Goal: Communication & Community: Ask a question

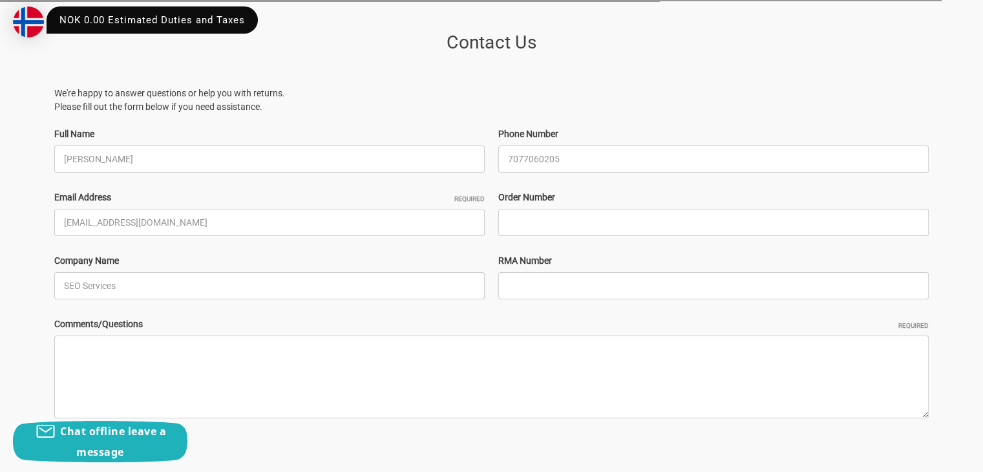
type input "7077060205"
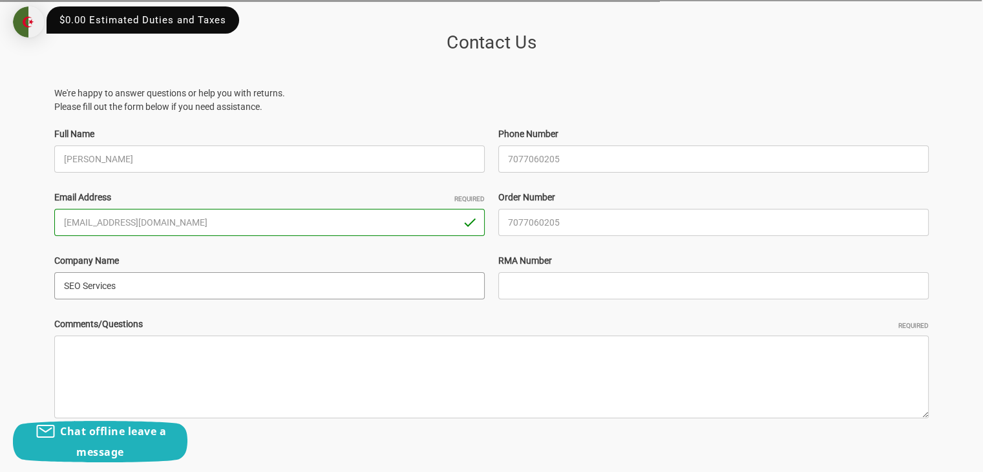
click at [289, 283] on input "SEO Services" at bounding box center [269, 285] width 430 height 27
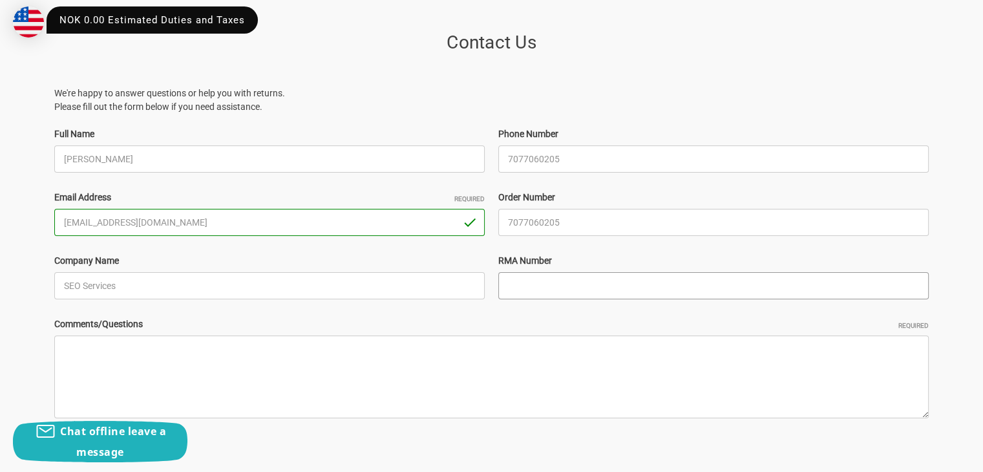
click at [569, 290] on input "RMA Number" at bounding box center [713, 285] width 430 height 27
type input "588765"
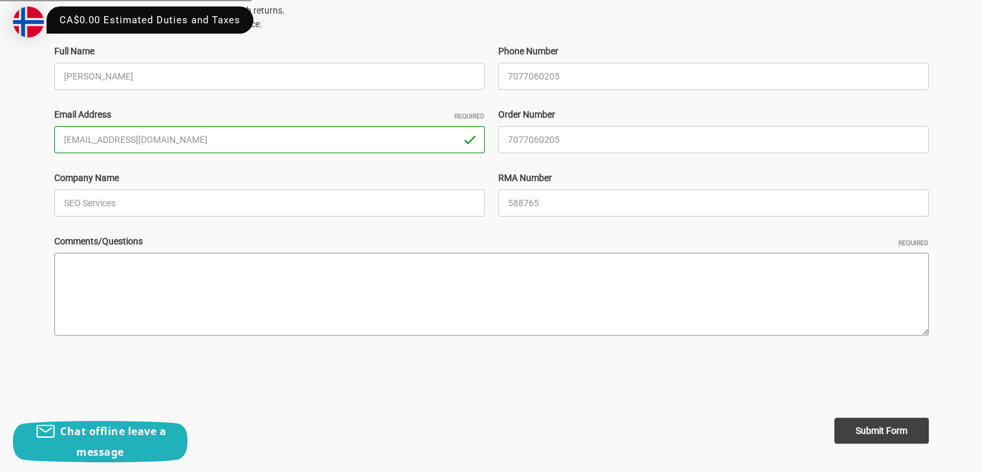
click at [220, 253] on textarea "Comments/Questions Required" at bounding box center [491, 294] width 874 height 83
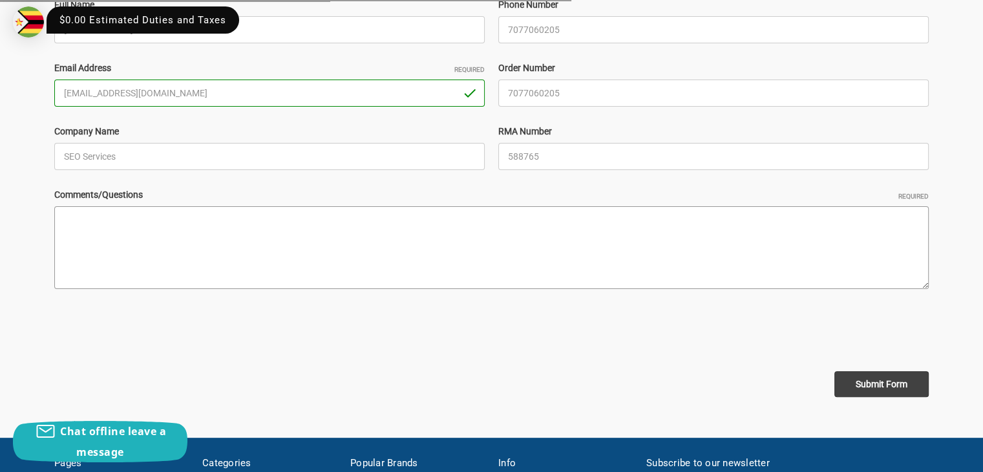
paste textarea "Hi Business Owner, I had a look at your website and noticed some areas where vi…"
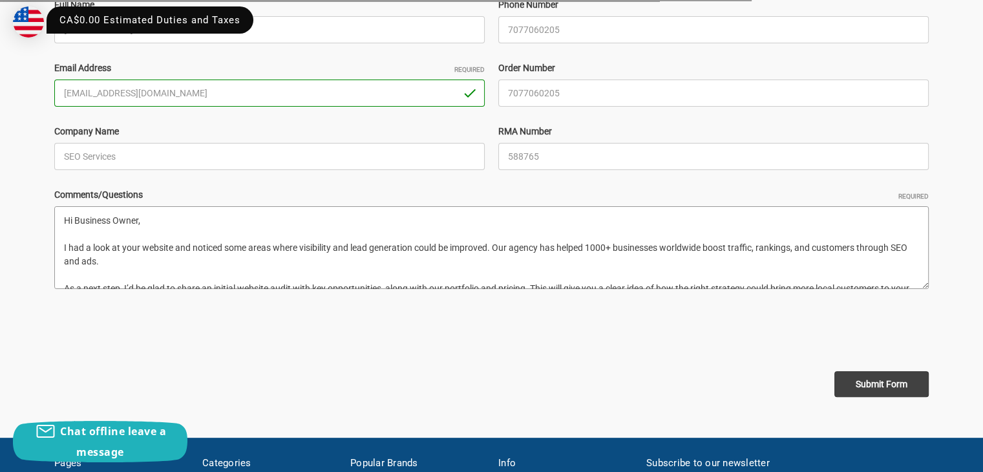
scroll to position [100, 0]
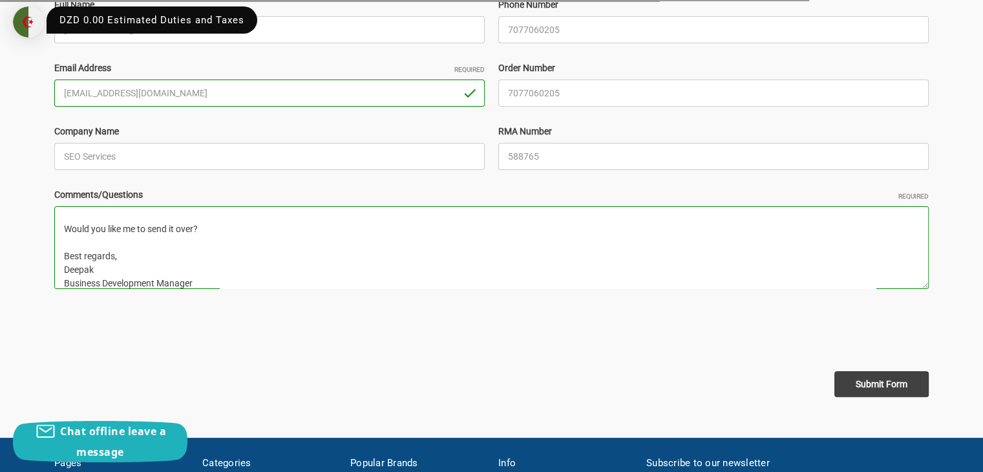
type textarea "Hi Business Owner, I had a look at your website and noticed some areas where vi…"
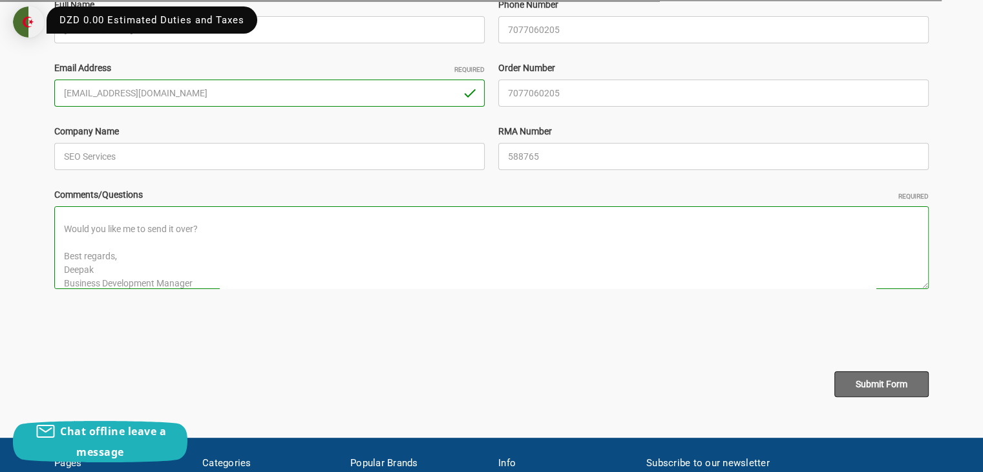
click at [869, 371] on input "Submit Form" at bounding box center [881, 384] width 94 height 26
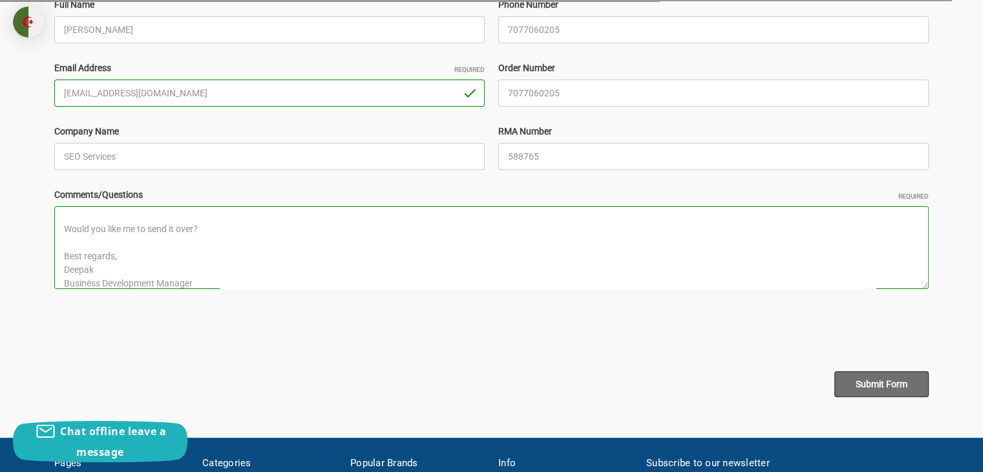
scroll to position [109, 0]
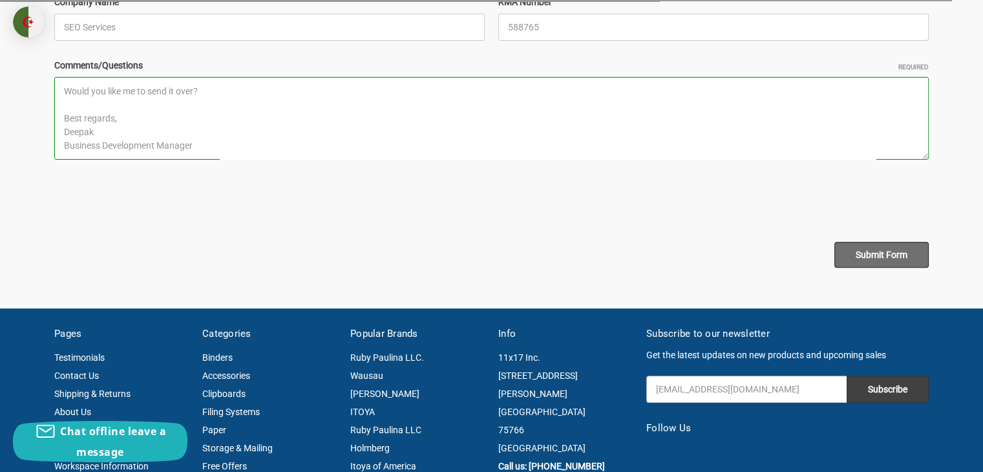
type input "[PERSON_NAME]"
type input "[EMAIL_ADDRESS][DOMAIN_NAME]"
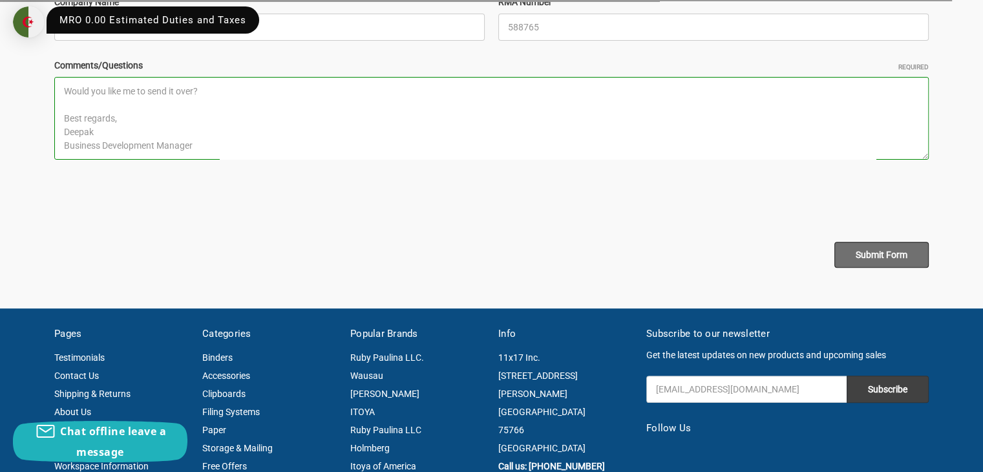
click at [870, 254] on input "Submit Form" at bounding box center [881, 255] width 94 height 26
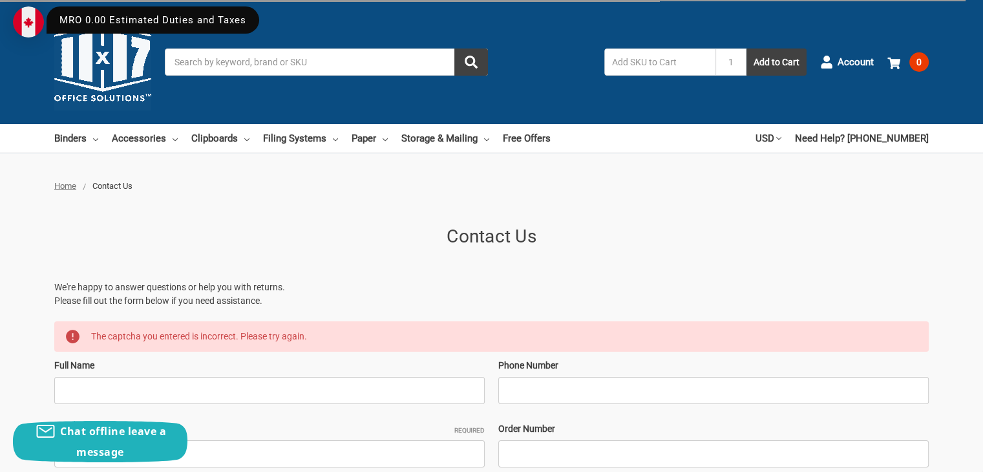
scroll to position [323, 0]
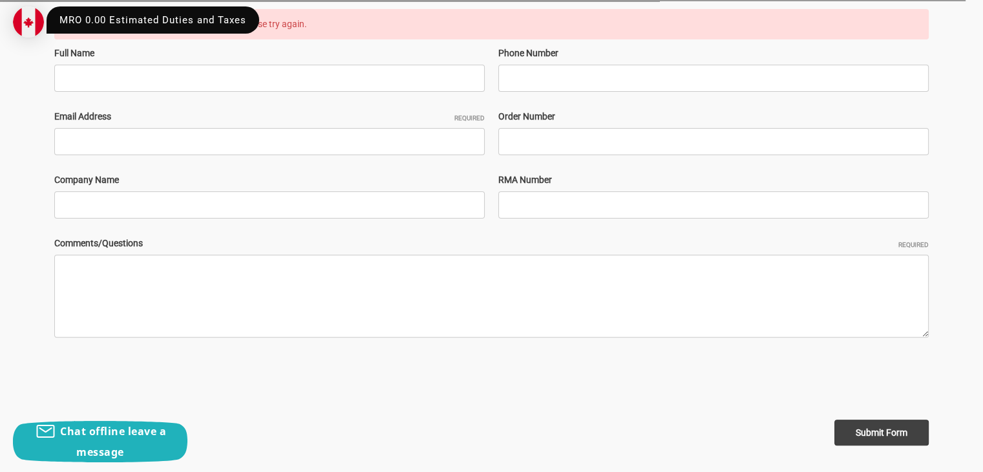
type input "SEO Services"
type input "[PERSON_NAME]"
type input "7077060205"
type input "[EMAIL_ADDRESS][DOMAIN_NAME]"
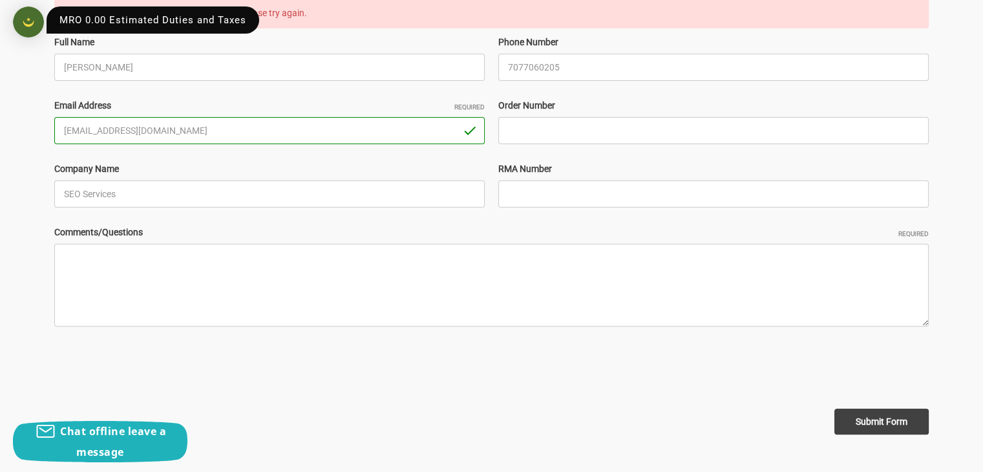
scroll to position [388, 0]
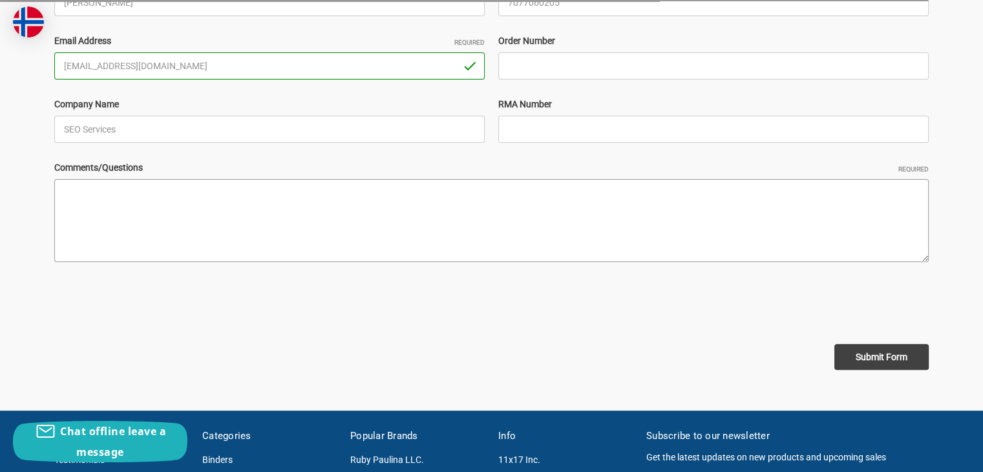
click at [193, 219] on textarea "Comments/Questions Required" at bounding box center [491, 220] width 874 height 83
paste textarea "Hi Business Owner, I had a look at your website and noticed some areas where vi…"
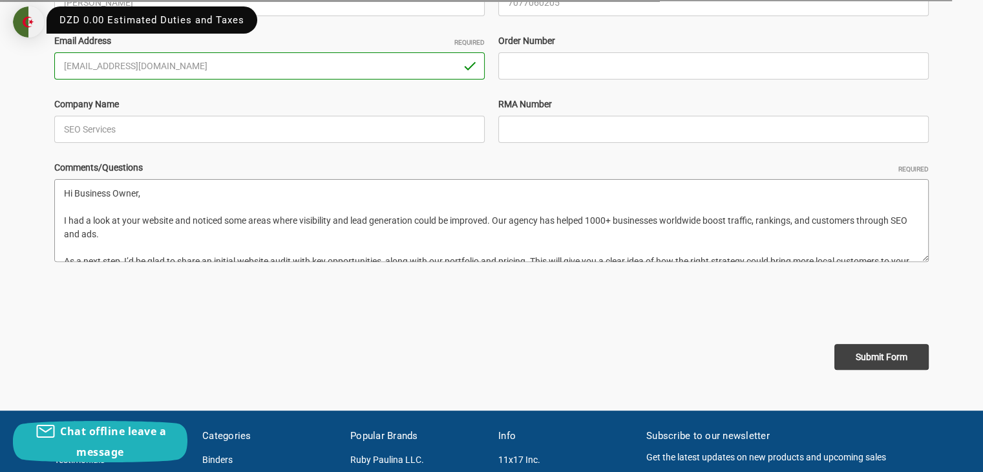
type textarea "Hi Business Owner, I had a look at your website and noticed some areas where vi…"
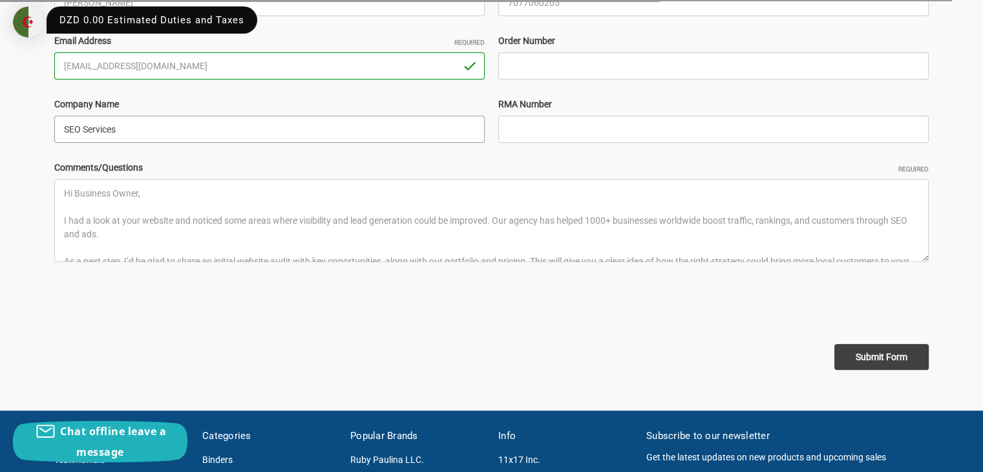
drag, startPoint x: 164, startPoint y: 130, endPoint x: 160, endPoint y: 143, distance: 13.7
click at [164, 130] on input "SEO Services" at bounding box center [269, 129] width 430 height 27
click at [536, 132] on input "RMA Number" at bounding box center [713, 129] width 430 height 27
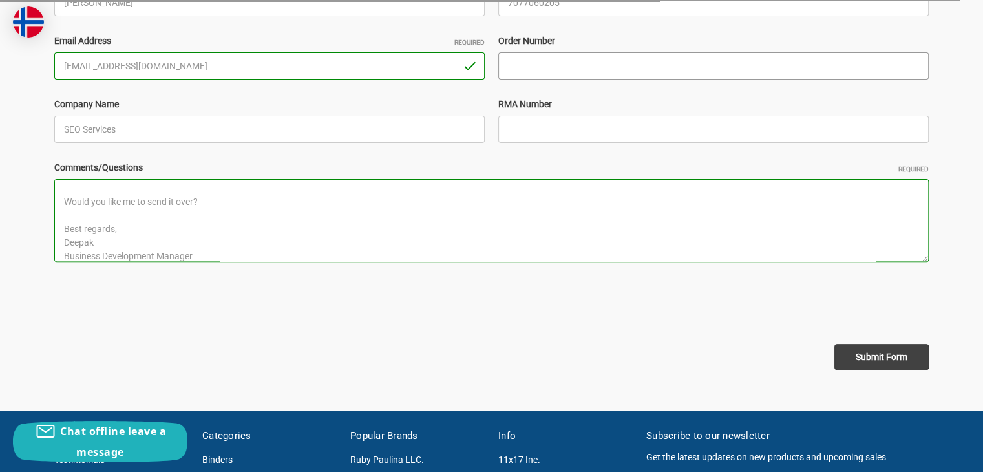
click at [527, 79] on input "Order Number" at bounding box center [713, 65] width 430 height 27
type input "588765"
click at [894, 16] on input "7077060205" at bounding box center [713, 2] width 430 height 27
click at [884, 344] on input "Submit Form" at bounding box center [881, 357] width 94 height 26
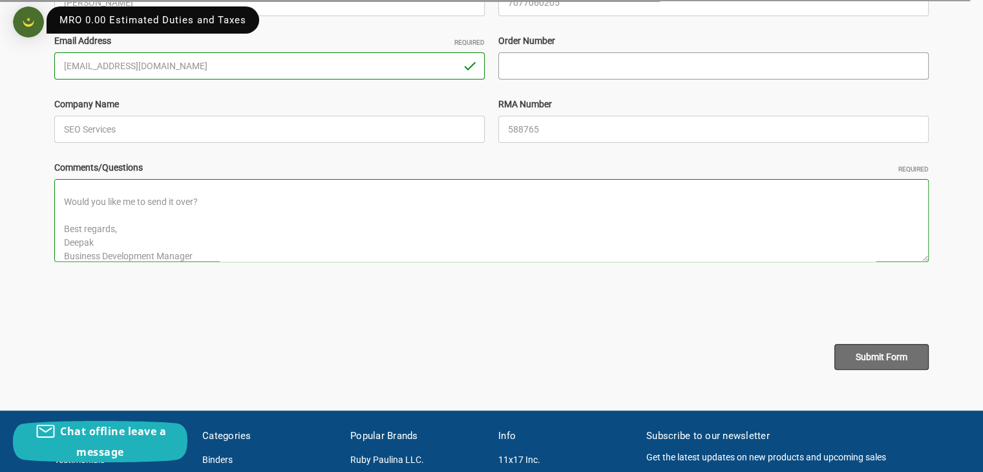
type input "7077060205"
click at [886, 344] on input "Submit Form" at bounding box center [881, 357] width 94 height 26
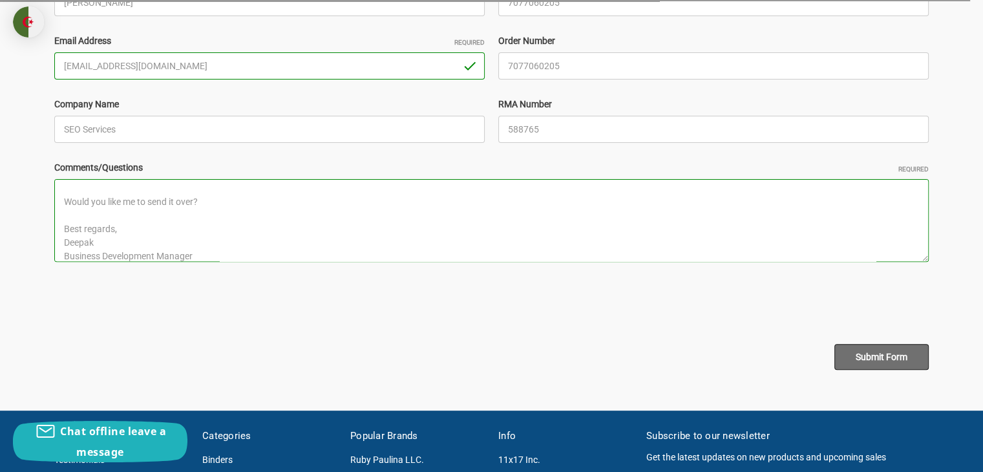
scroll to position [517, 0]
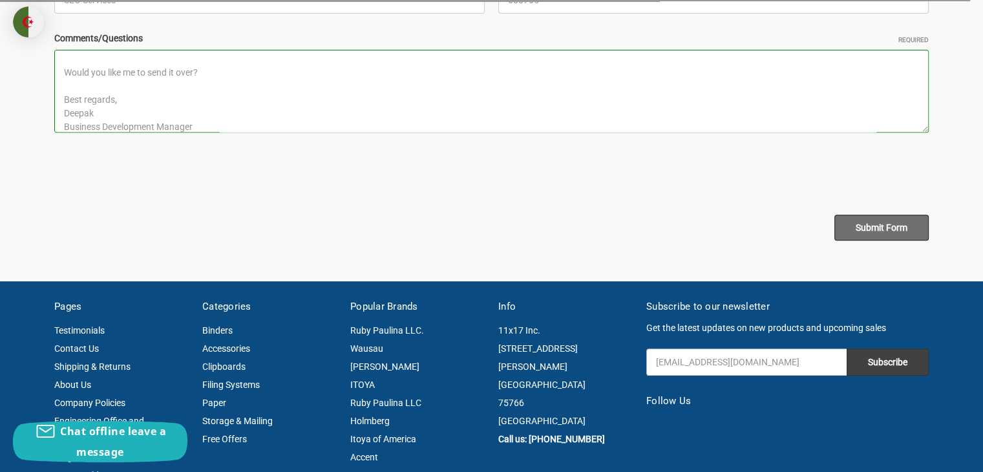
click at [886, 227] on input "Submit Form" at bounding box center [881, 227] width 94 height 26
type input "[PERSON_NAME]"
type input "[EMAIL_ADDRESS][DOMAIN_NAME]"
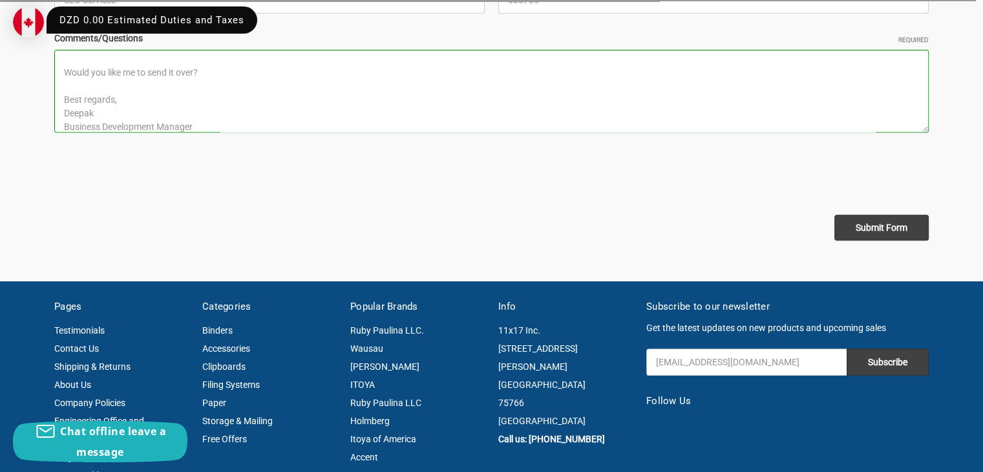
scroll to position [258, 0]
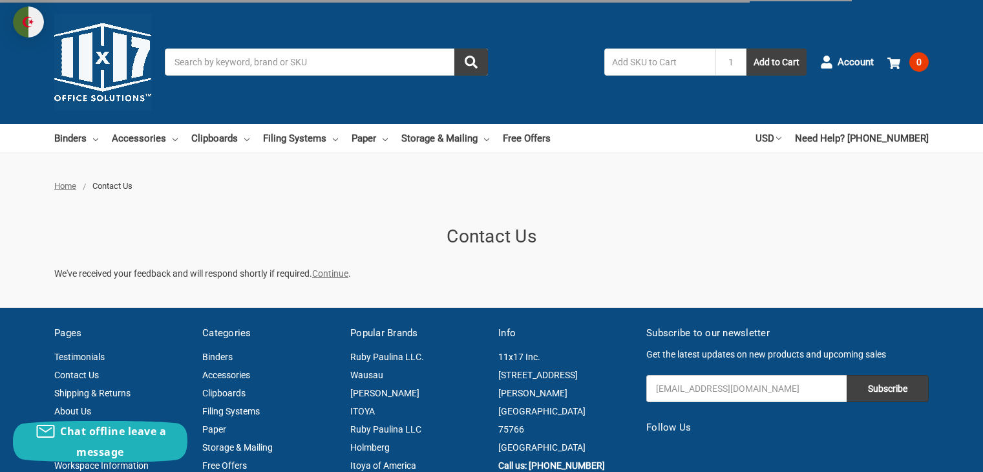
type input "[PERSON_NAME]"
type input "[EMAIL_ADDRESS][DOMAIN_NAME]"
